Goal: Information Seeking & Learning: Learn about a topic

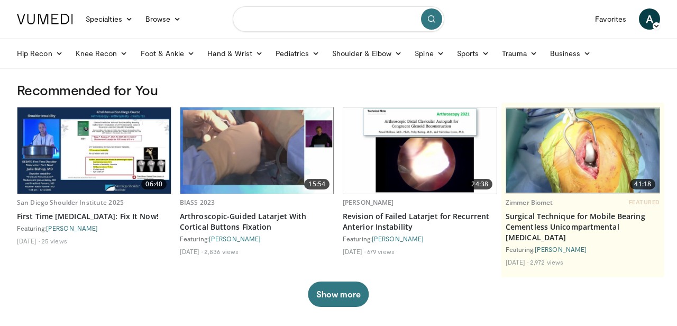
click at [300, 24] on input "Search topics, interventions" at bounding box center [339, 18] width 212 height 25
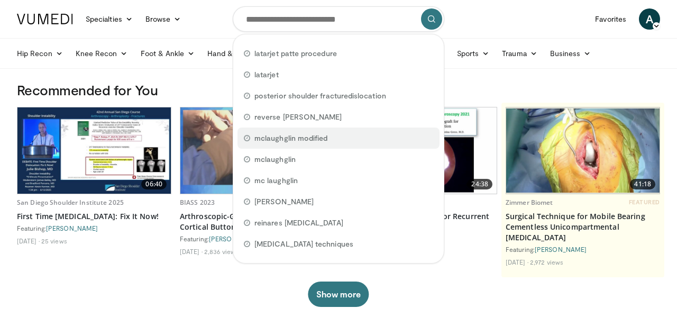
click at [306, 141] on span "mclaughglin modified" at bounding box center [291, 138] width 73 height 11
type input "**********"
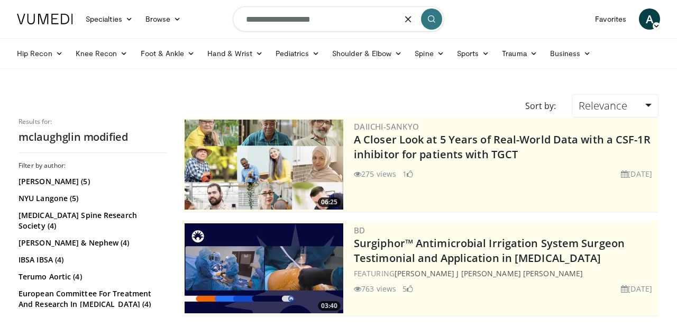
drag, startPoint x: 347, startPoint y: 23, endPoint x: 296, endPoint y: 24, distance: 51.3
click at [296, 24] on input "**********" at bounding box center [339, 18] width 212 height 25
type input "**********"
click at [430, 17] on icon "submit" at bounding box center [432, 19] width 8 height 8
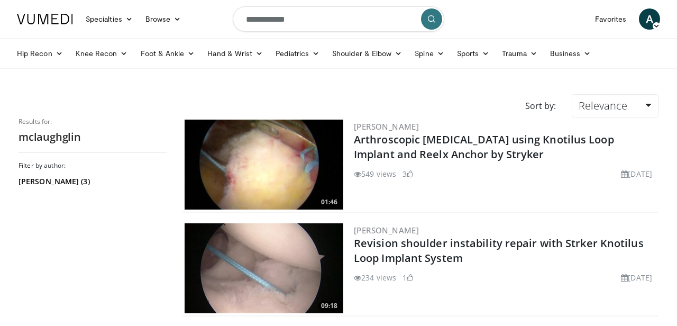
click at [321, 28] on input "**********" at bounding box center [339, 18] width 212 height 25
click at [282, 21] on input "**********" at bounding box center [339, 18] width 212 height 25
type input "**********"
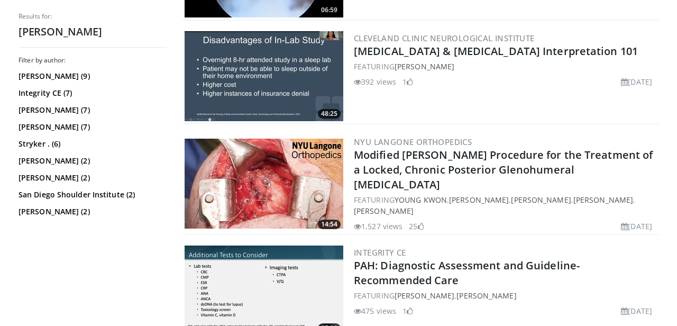
scroll to position [1575, 0]
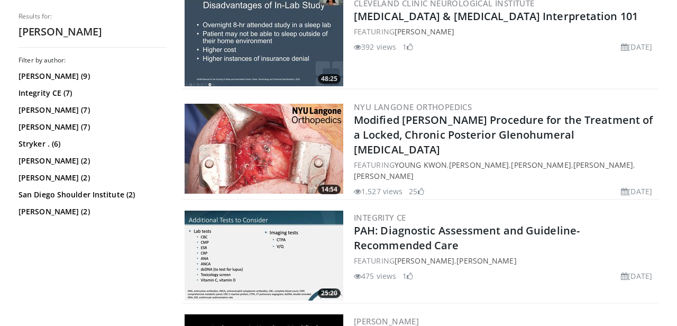
click at [280, 145] on img at bounding box center [264, 149] width 159 height 90
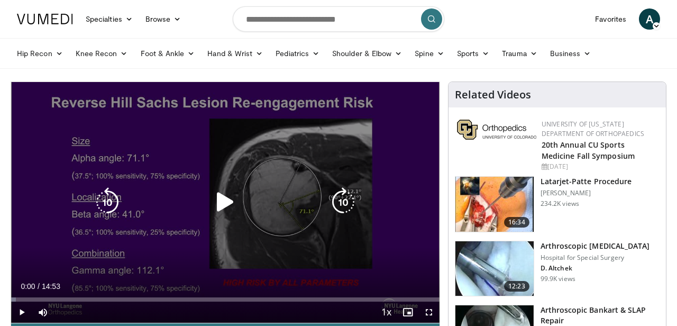
click at [220, 200] on icon "Video Player" at bounding box center [226, 202] width 30 height 30
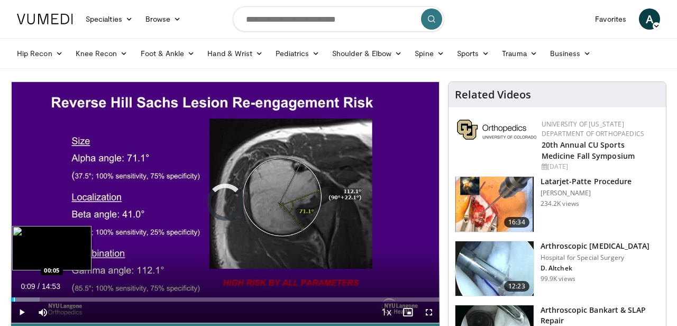
click at [14, 299] on div "Progress Bar" at bounding box center [14, 299] width 1 height 4
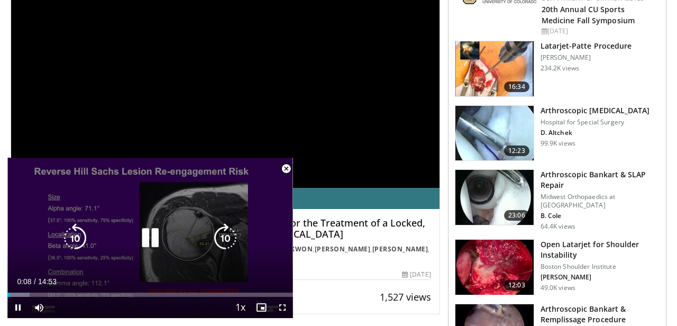
scroll to position [139, 0]
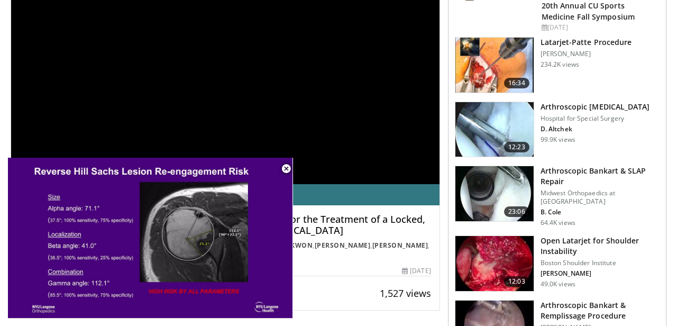
click at [343, 154] on div "**********" at bounding box center [225, 63] width 429 height 241
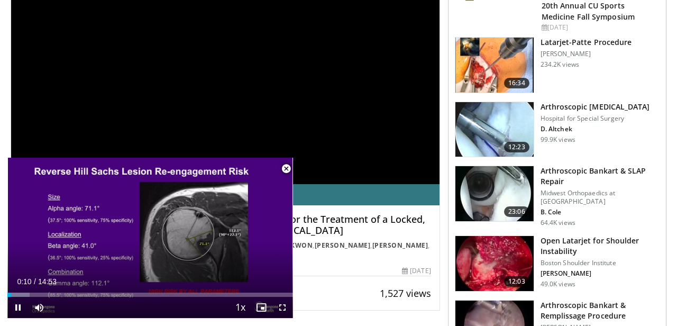
click at [285, 170] on span "Video Player" at bounding box center [286, 168] width 21 height 21
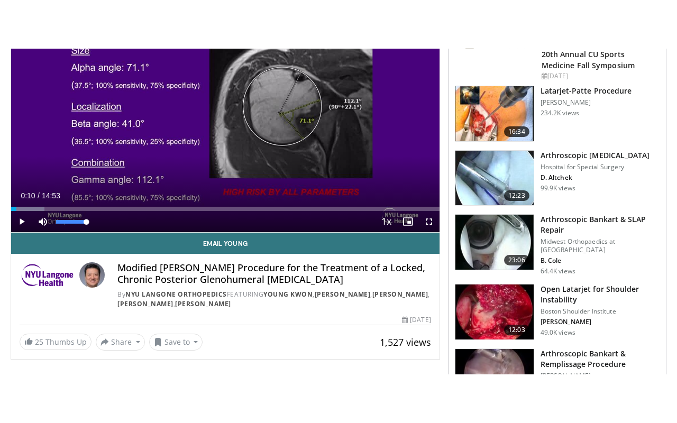
scroll to position [140, 0]
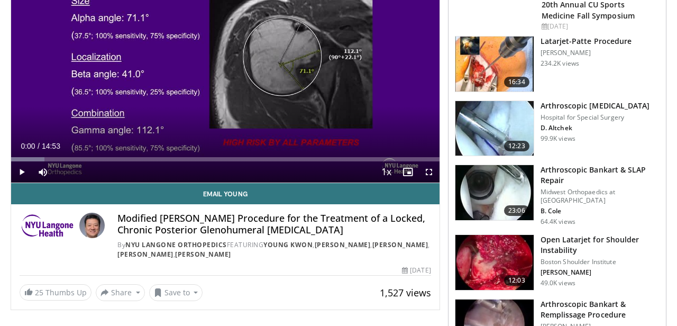
drag, startPoint x: 14, startPoint y: 159, endPoint x: 3, endPoint y: 159, distance: 11.1
click at [20, 171] on span "Video Player" at bounding box center [21, 171] width 21 height 21
click at [428, 172] on span "Video Player" at bounding box center [429, 171] width 21 height 21
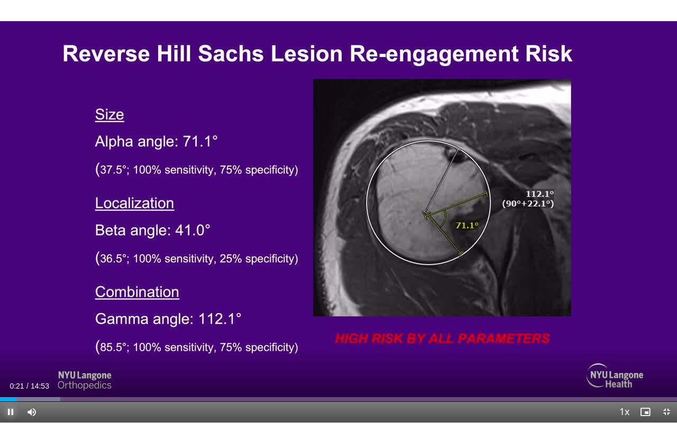
click at [8, 325] on span "Video Player" at bounding box center [10, 412] width 21 height 21
drag, startPoint x: 38, startPoint y: 396, endPoint x: 32, endPoint y: 396, distance: 6.4
click at [32, 325] on div "Loaded : 12.33% 00:42 00:42" at bounding box center [338, 397] width 677 height 10
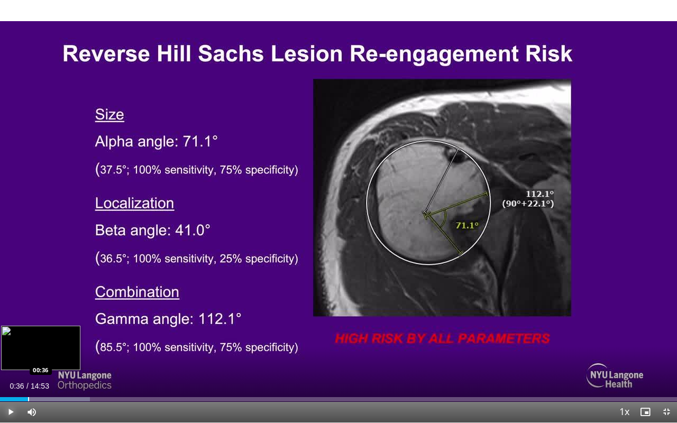
drag, startPoint x: 38, startPoint y: 399, endPoint x: 28, endPoint y: 397, distance: 10.2
click at [28, 325] on div "Progress Bar" at bounding box center [28, 399] width 1 height 4
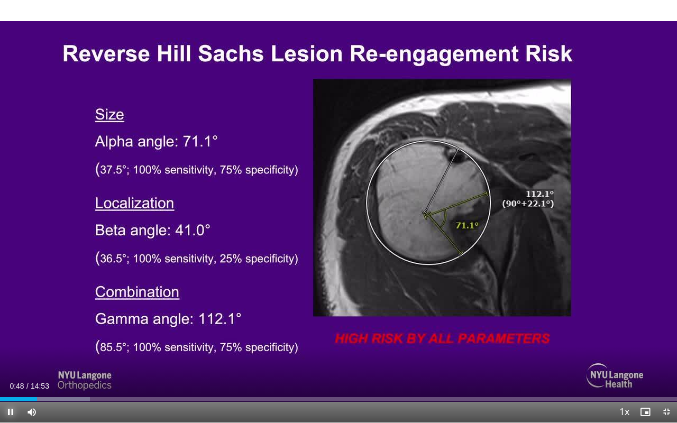
click at [11, 325] on span "Video Player" at bounding box center [10, 412] width 21 height 21
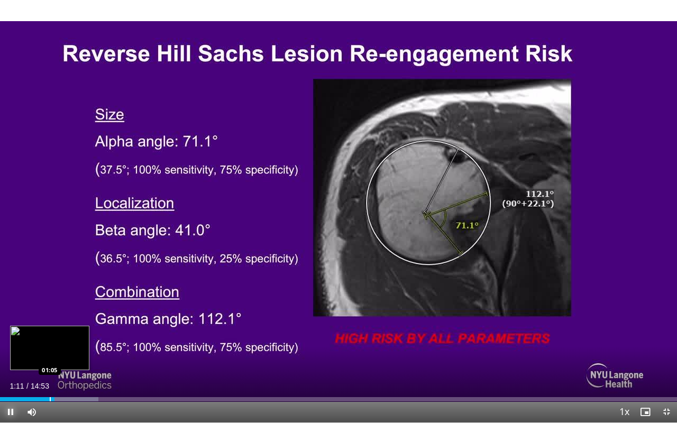
click at [50, 325] on div "Progress Bar" at bounding box center [50, 399] width 1 height 4
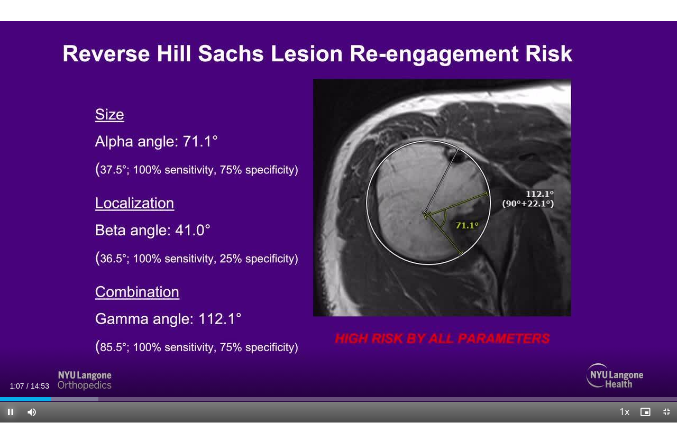
click at [10, 325] on span "Video Player" at bounding box center [10, 412] width 21 height 21
click at [11, 325] on span "Video Player" at bounding box center [10, 412] width 21 height 21
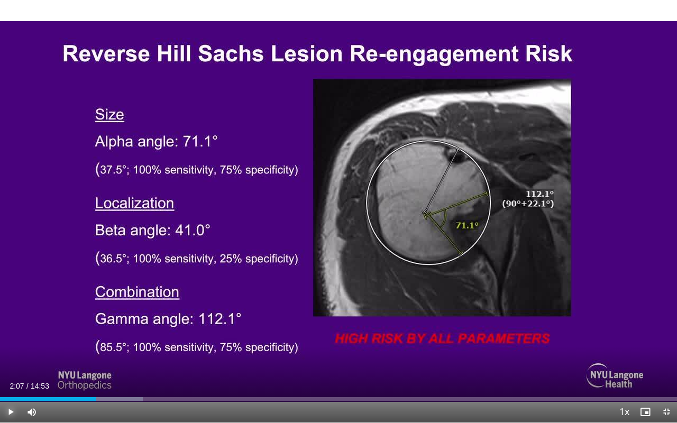
click at [11, 325] on span "Video Player" at bounding box center [10, 412] width 21 height 21
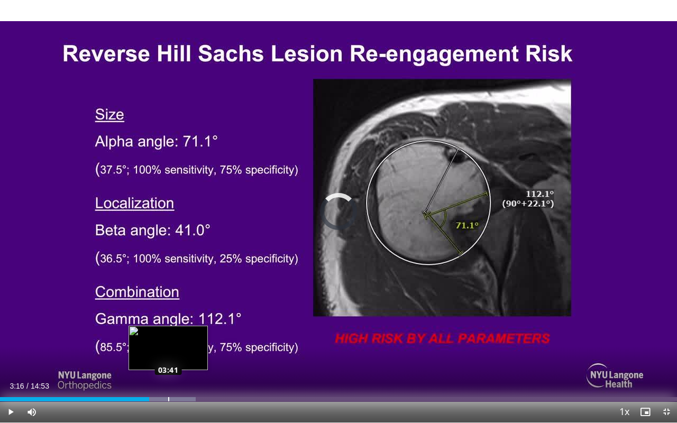
click at [168, 325] on div "Progress Bar" at bounding box center [168, 399] width 1 height 4
drag, startPoint x: 169, startPoint y: 396, endPoint x: 161, endPoint y: 396, distance: 8.5
click at [161, 325] on div "Loaded : 29.14% 03:32 03:32" at bounding box center [338, 397] width 677 height 10
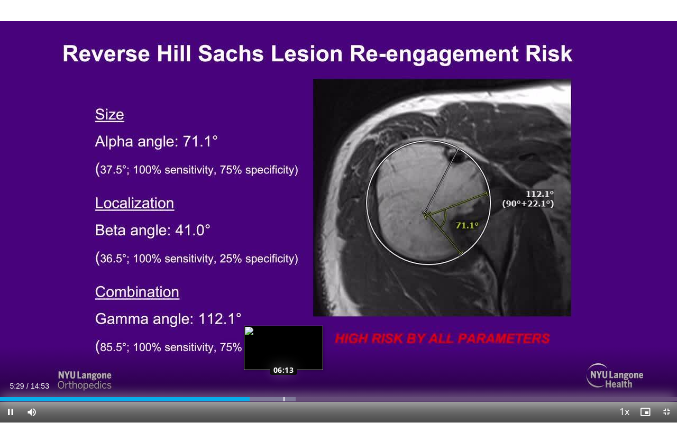
click at [284, 325] on div "Progress Bar" at bounding box center [284, 399] width 1 height 4
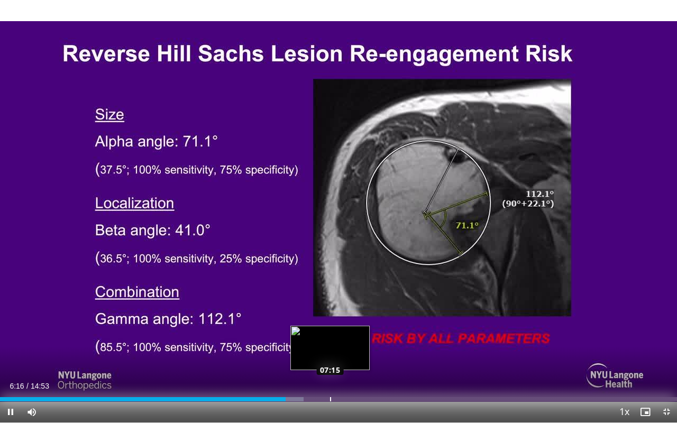
click at [330, 325] on div "Progress Bar" at bounding box center [330, 399] width 1 height 4
drag, startPoint x: 284, startPoint y: 397, endPoint x: 322, endPoint y: 395, distance: 38.7
click at [322, 325] on div "Loaded : 0.00% 07:01 07:02" at bounding box center [338, 397] width 677 height 10
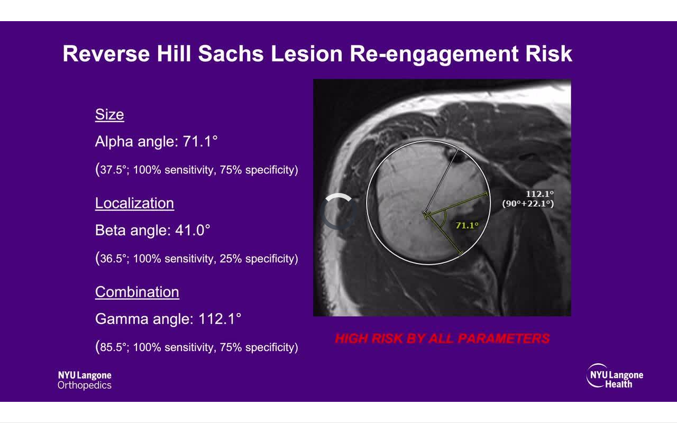
click at [323, 325] on div "Loaded : 0.00% 07:05 07:05" at bounding box center [338, 397] width 677 height 10
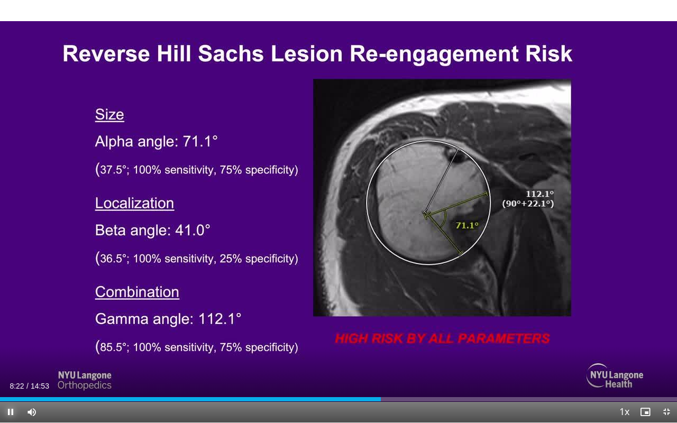
click at [12, 325] on span "Video Player" at bounding box center [10, 412] width 21 height 21
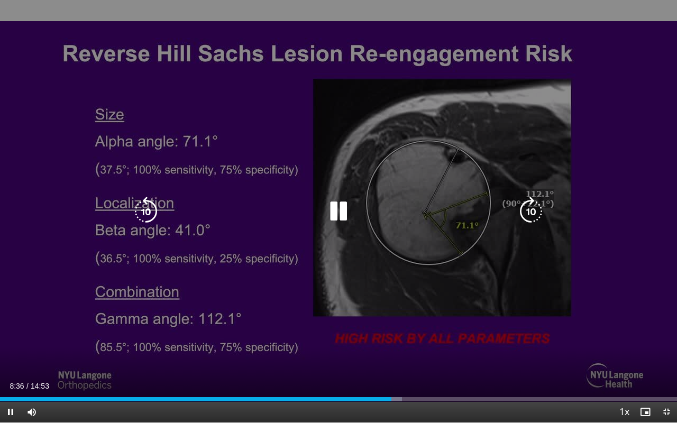
click at [495, 155] on div "10 seconds Tap to unmute" at bounding box center [338, 211] width 677 height 423
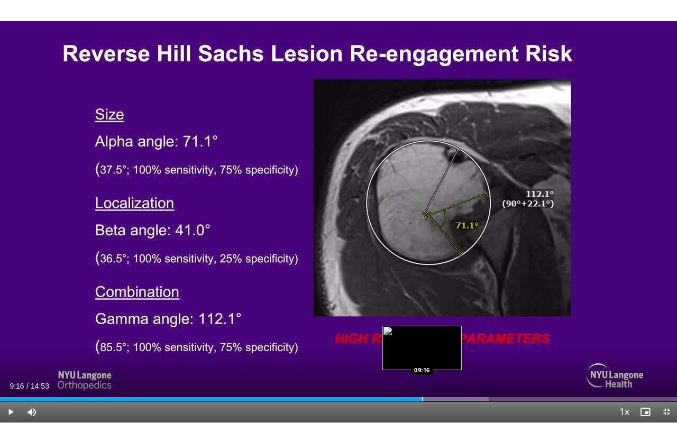
drag, startPoint x: 439, startPoint y: 401, endPoint x: 422, endPoint y: 396, distance: 18.0
click at [422, 325] on div "Loaded : 72.19% 09:16 09:16" at bounding box center [338, 397] width 677 height 10
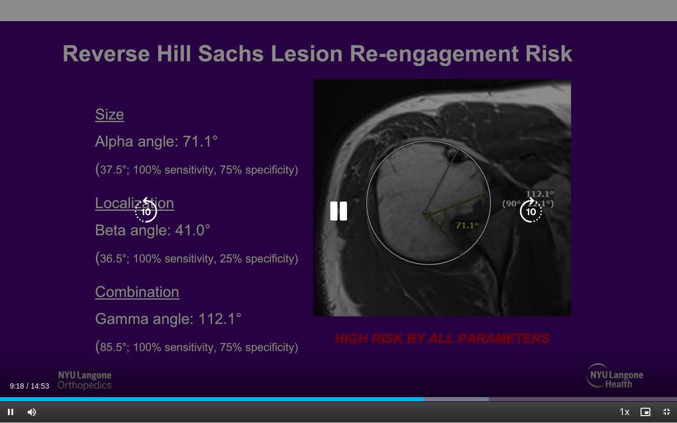
click at [339, 212] on icon "Video Player" at bounding box center [339, 212] width 30 height 30
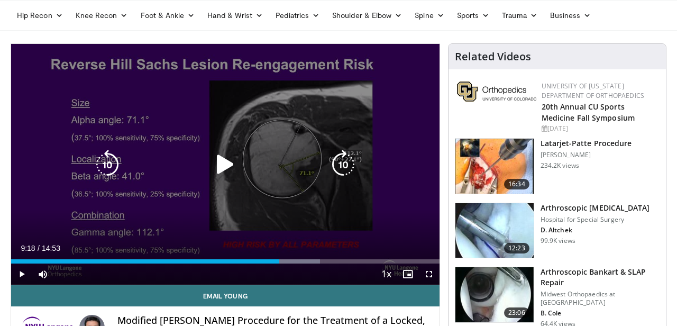
scroll to position [95, 0]
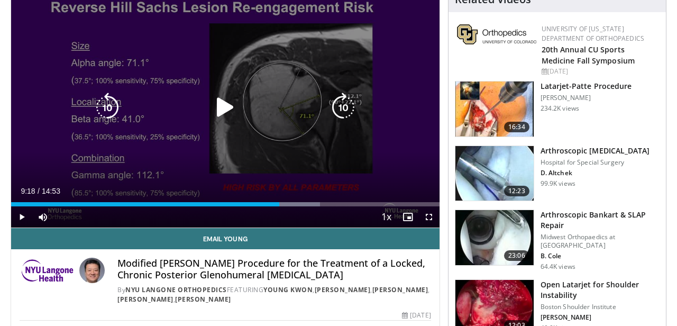
click at [227, 107] on icon "Video Player" at bounding box center [226, 108] width 30 height 30
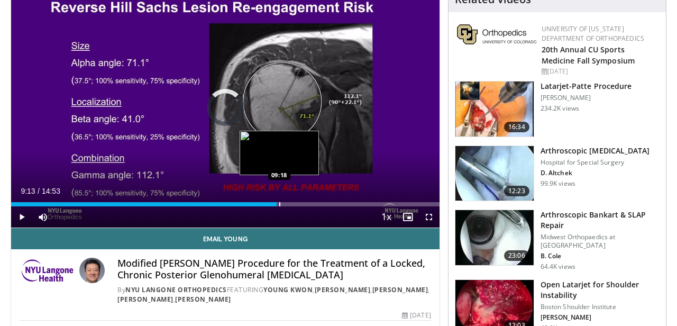
click at [280, 203] on div "Progress Bar" at bounding box center [279, 204] width 1 height 4
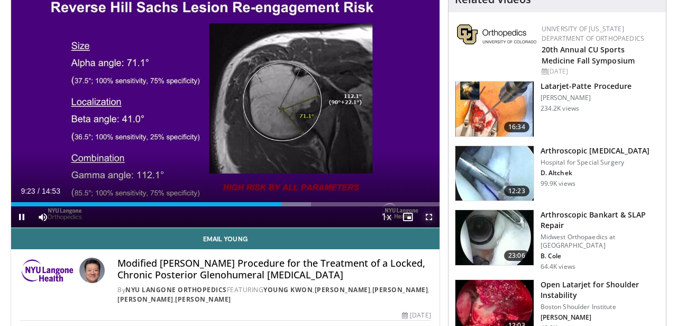
click at [433, 218] on span "Video Player" at bounding box center [429, 216] width 21 height 21
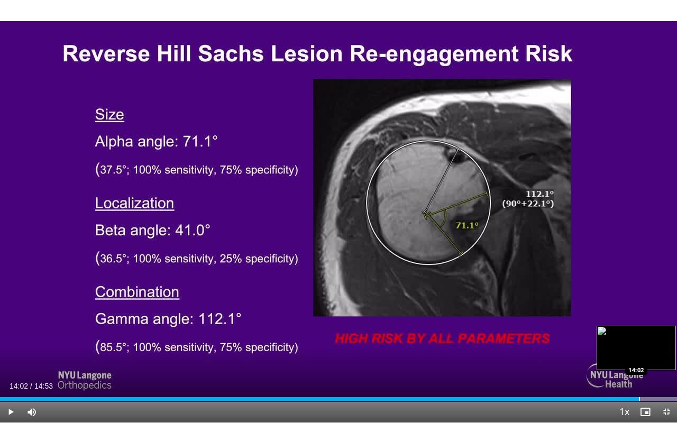
drag, startPoint x: 617, startPoint y: 397, endPoint x: 639, endPoint y: 401, distance: 22.0
click at [639, 325] on div "Progress Bar" at bounding box center [639, 399] width 1 height 4
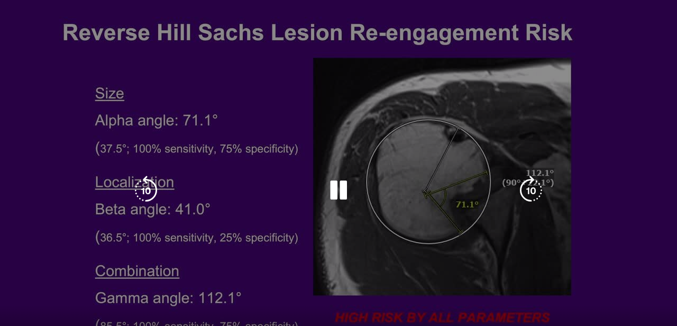
scroll to position [0, 0]
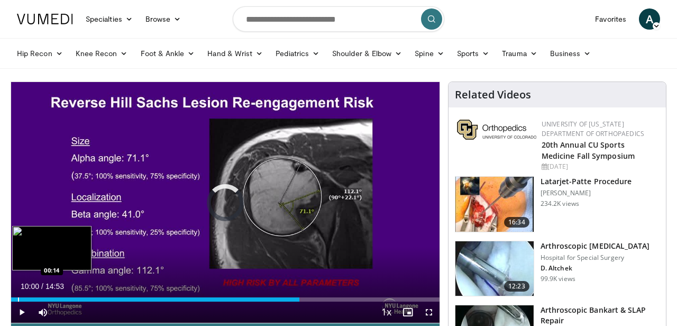
drag, startPoint x: 428, startPoint y: 297, endPoint x: 17, endPoint y: 297, distance: 411.1
click at [17, 297] on div "Loaded : 0.00% 00:15 00:14" at bounding box center [225, 299] width 429 height 4
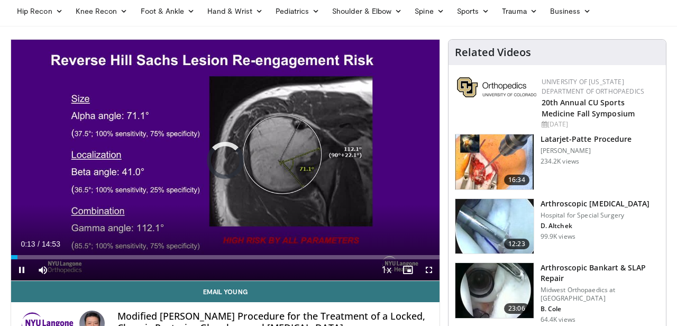
scroll to position [47, 0]
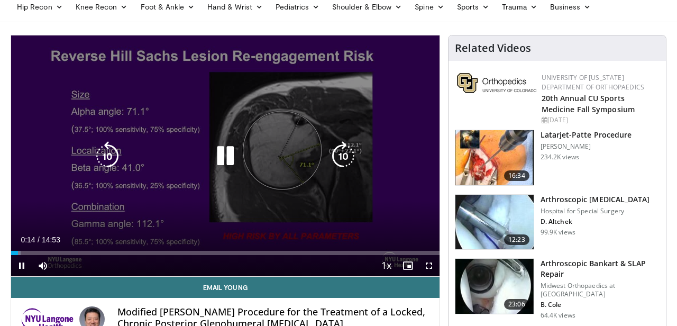
click at [151, 189] on div "10 seconds Tap to unmute" at bounding box center [225, 155] width 429 height 241
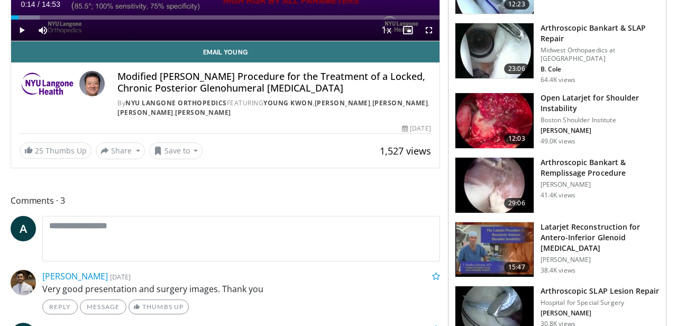
scroll to position [278, 0]
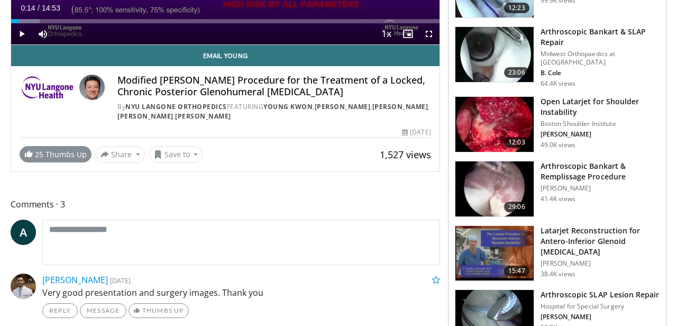
click at [47, 153] on link "25 Thumbs Up" at bounding box center [56, 154] width 72 height 16
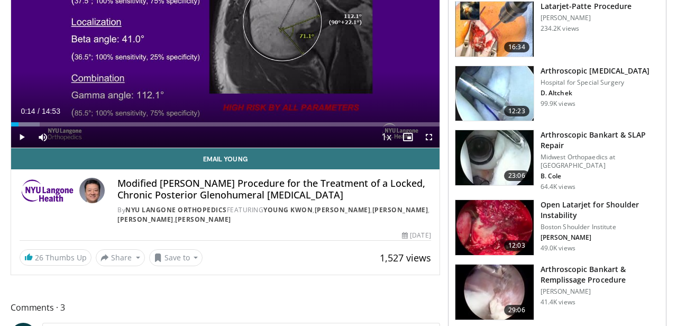
scroll to position [180, 0]
